Goal: Task Accomplishment & Management: Complete application form

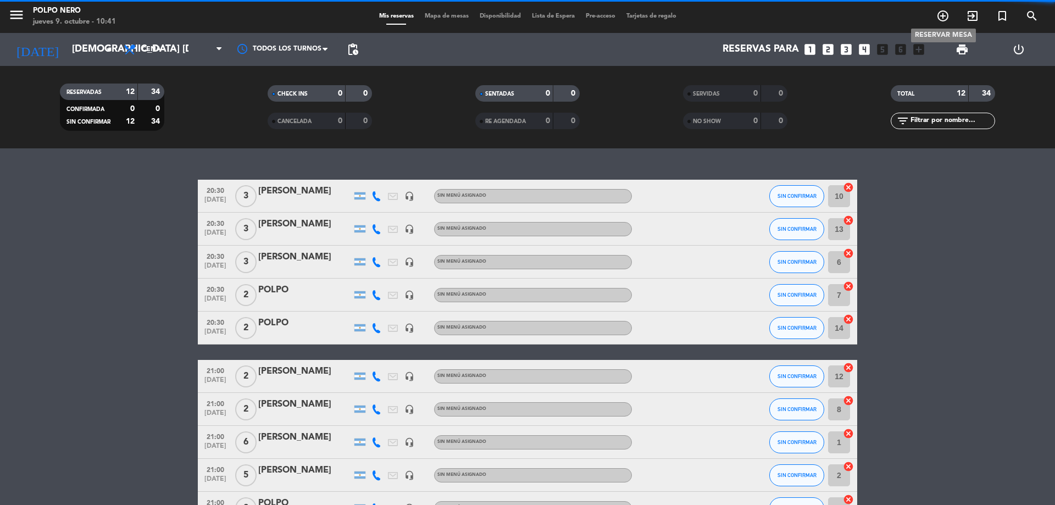
click at [941, 14] on icon "add_circle_outline" at bounding box center [942, 15] width 13 height 13
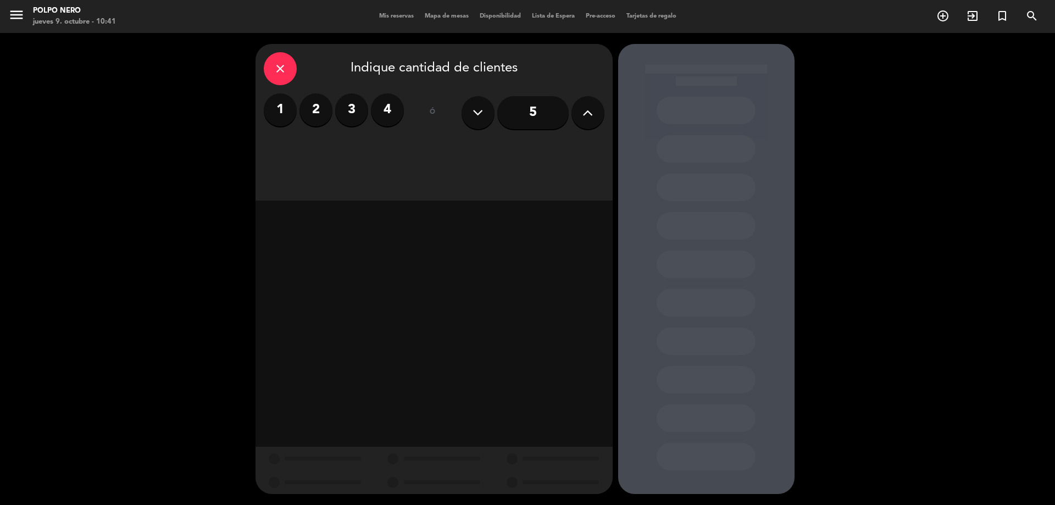
click at [319, 114] on label "2" at bounding box center [316, 109] width 33 height 33
click at [564, 146] on div "Cena" at bounding box center [562, 151] width 83 height 22
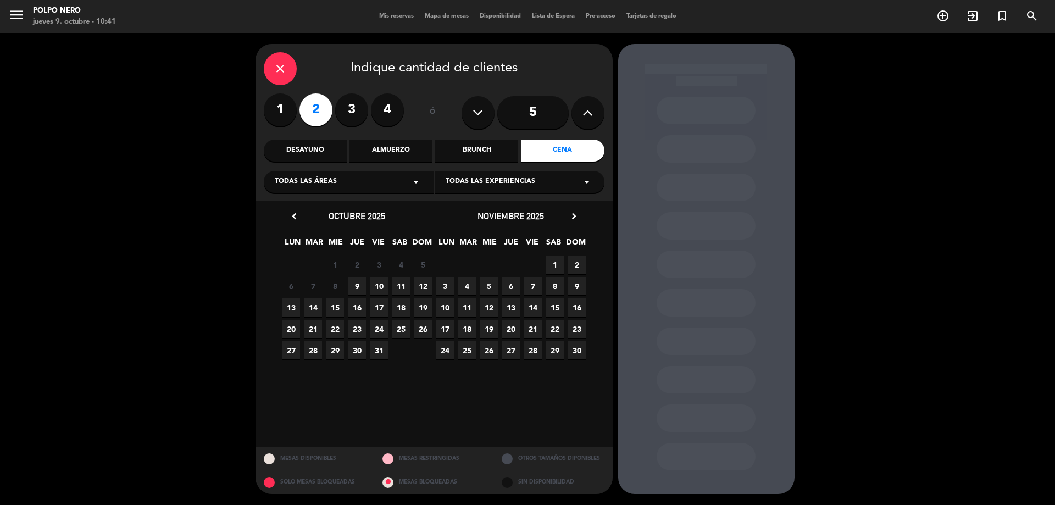
click at [402, 287] on span "11" at bounding box center [401, 286] width 18 height 18
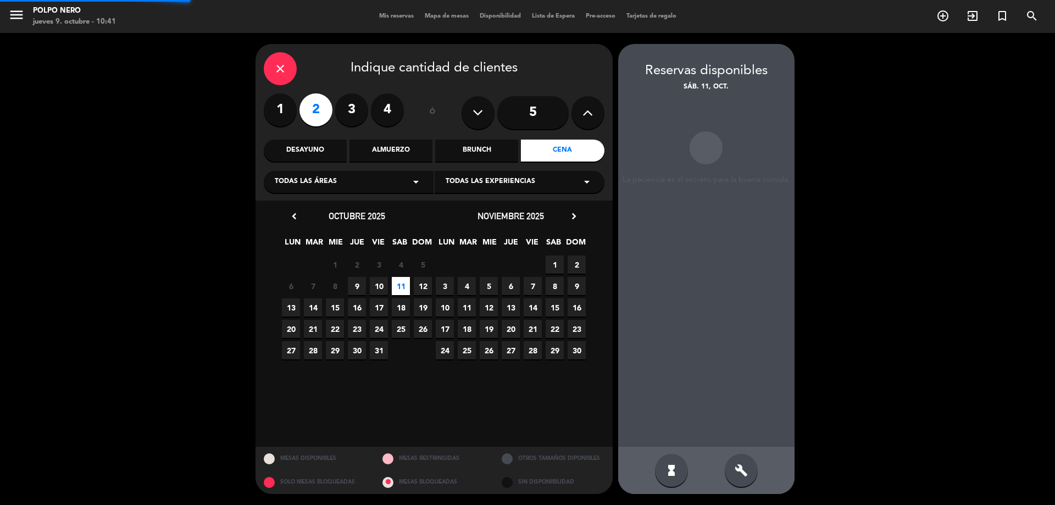
click at [402, 287] on span "11" at bounding box center [401, 286] width 18 height 18
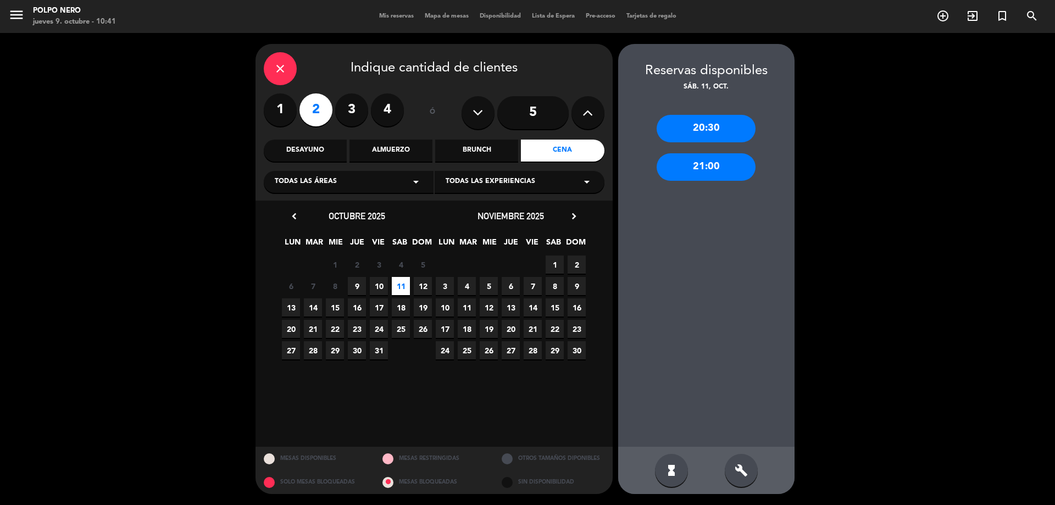
click at [694, 165] on div "21:00" at bounding box center [706, 166] width 99 height 27
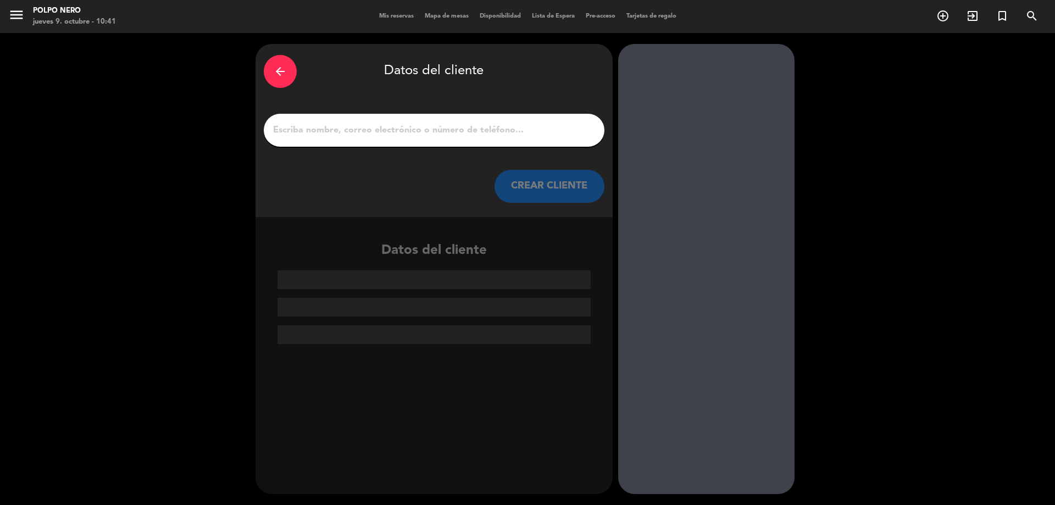
click at [449, 131] on input "1" at bounding box center [434, 130] width 324 height 15
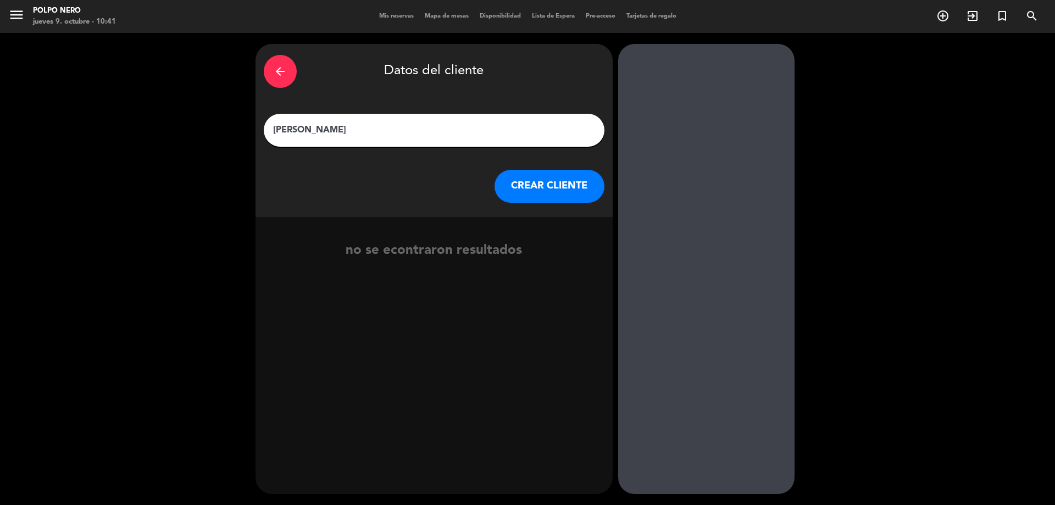
type input "[PERSON_NAME]"
click at [541, 183] on button "CREAR CLIENTE" at bounding box center [550, 186] width 110 height 33
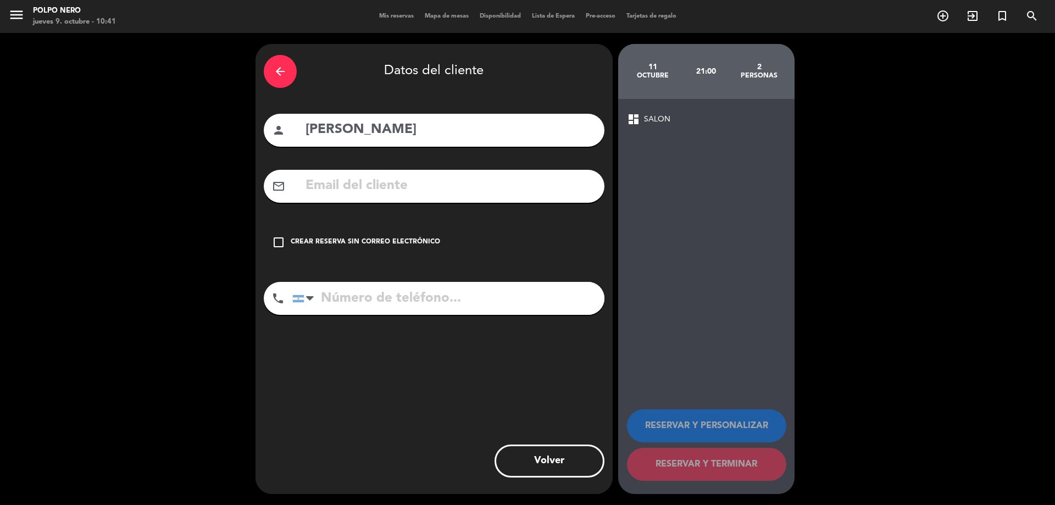
click at [278, 240] on icon "check_box_outline_blank" at bounding box center [278, 242] width 13 height 13
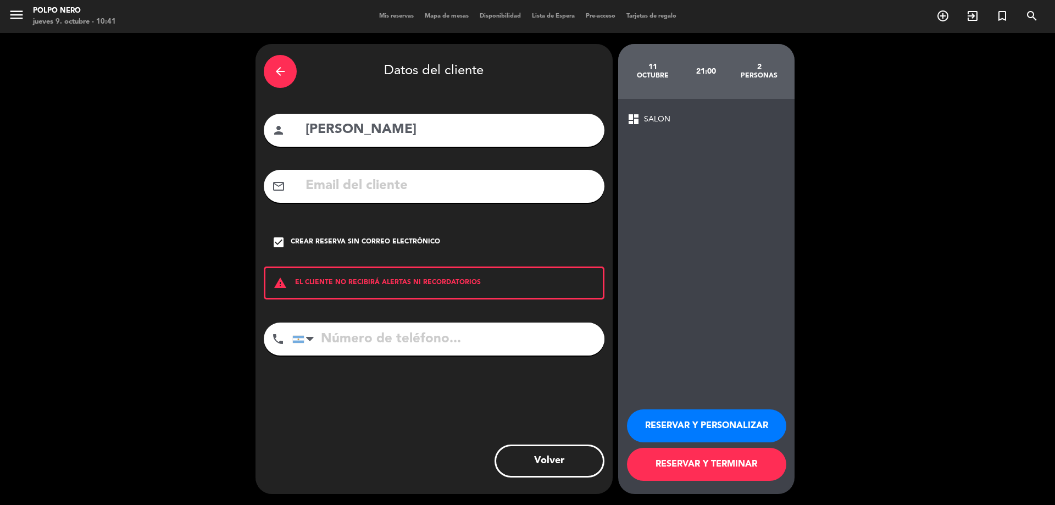
click at [377, 338] on input "tel" at bounding box center [448, 339] width 312 height 33
type input "3425608735"
click at [712, 423] on button "RESERVAR Y PERSONALIZAR" at bounding box center [706, 425] width 159 height 33
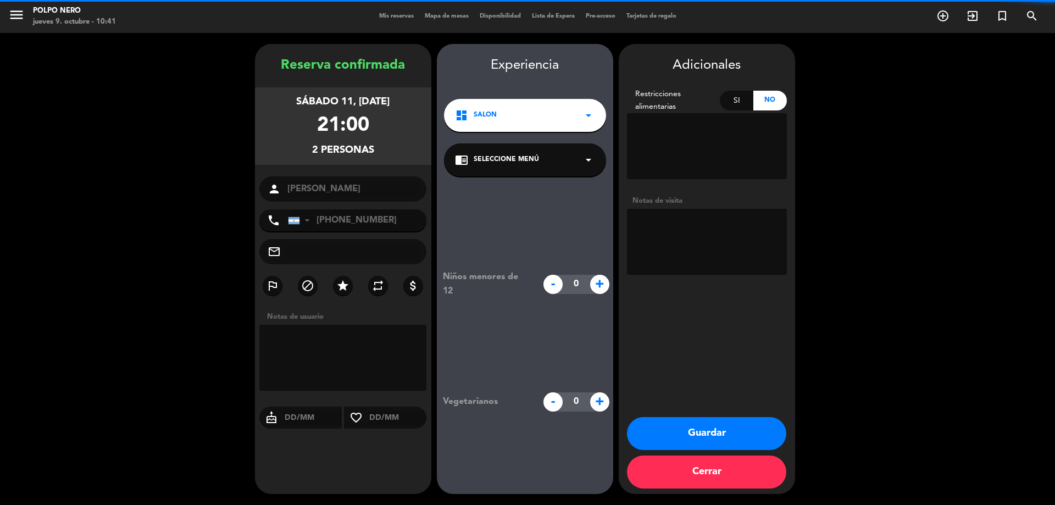
click at [381, 351] on textarea at bounding box center [343, 358] width 168 height 66
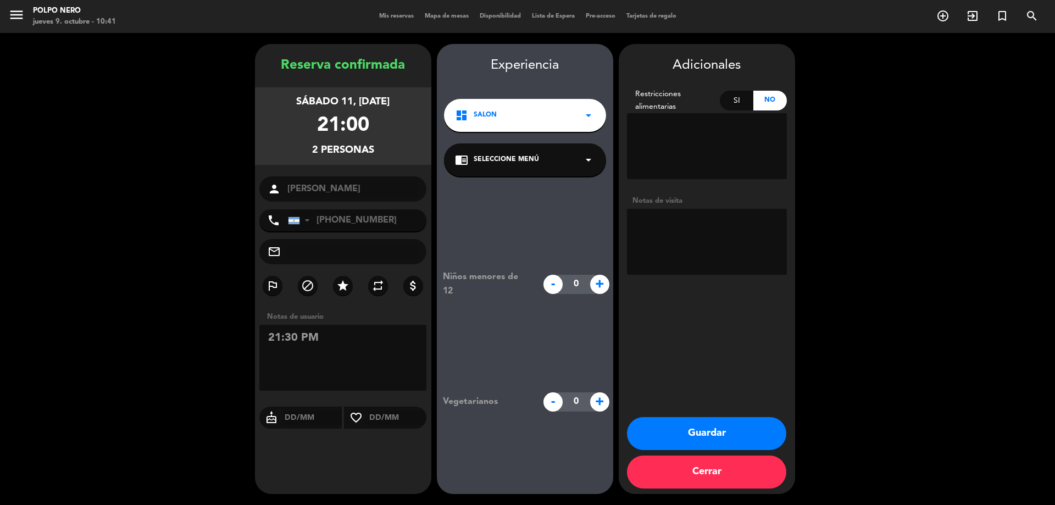
type textarea "21:30 PM"
click at [706, 430] on button "Guardar" at bounding box center [706, 433] width 159 height 33
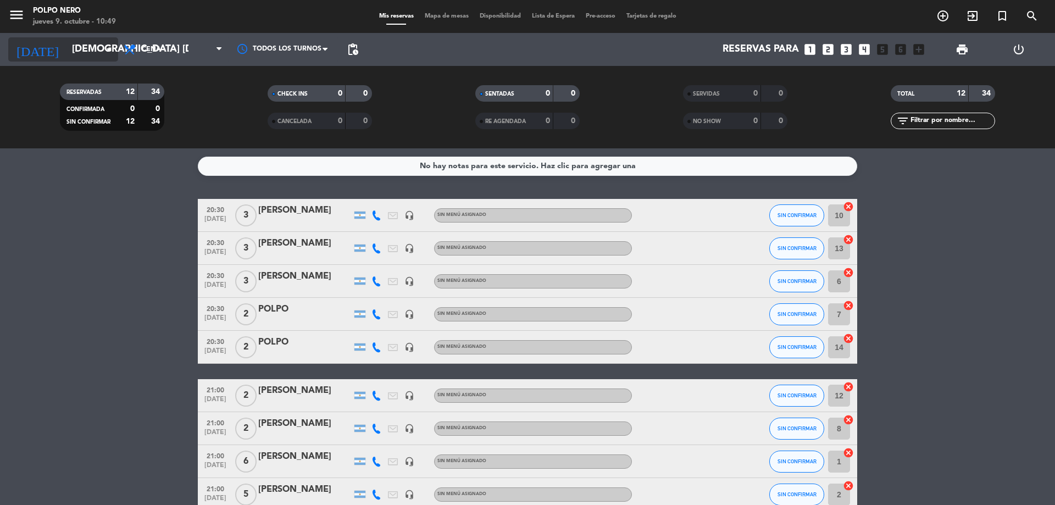
click at [112, 49] on icon "arrow_drop_down" at bounding box center [108, 49] width 13 height 13
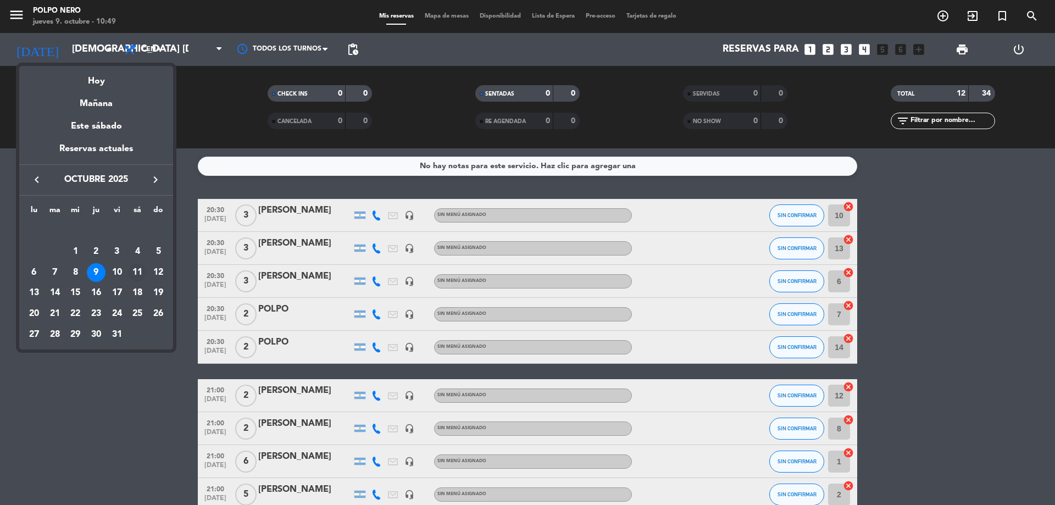
click at [136, 273] on div "11" at bounding box center [137, 272] width 19 height 19
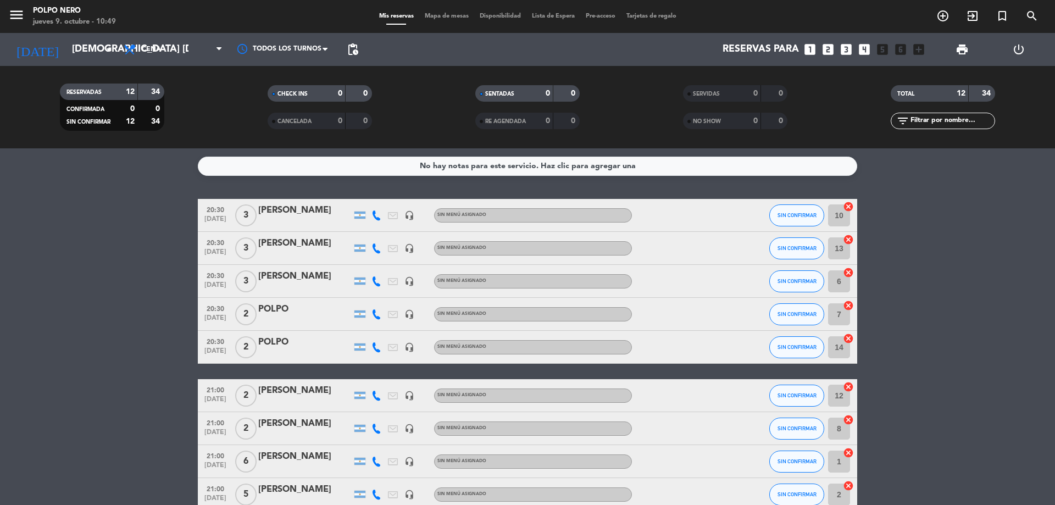
type input "sáb. [DATE]"
